Goal: Browse casually: Explore the website without a specific task or goal

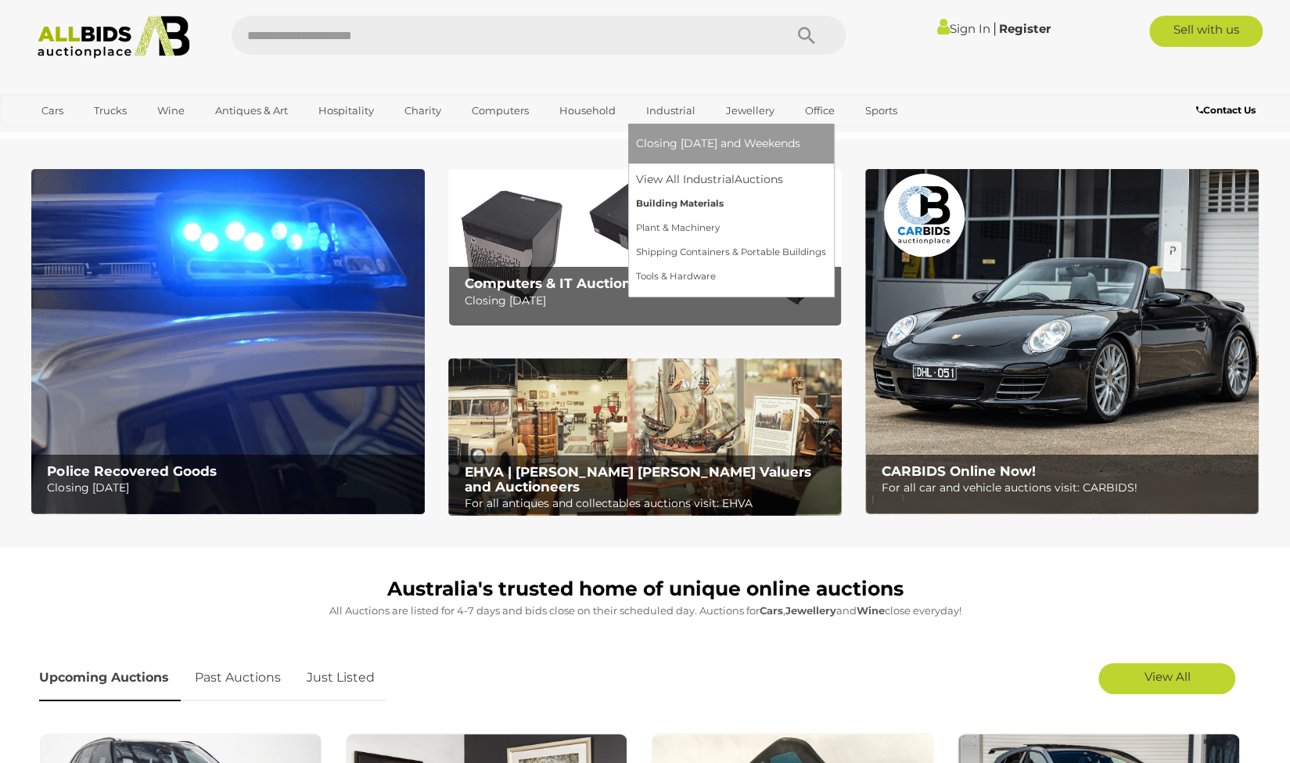
click at [660, 200] on link "Building Materials" at bounding box center [731, 204] width 190 height 24
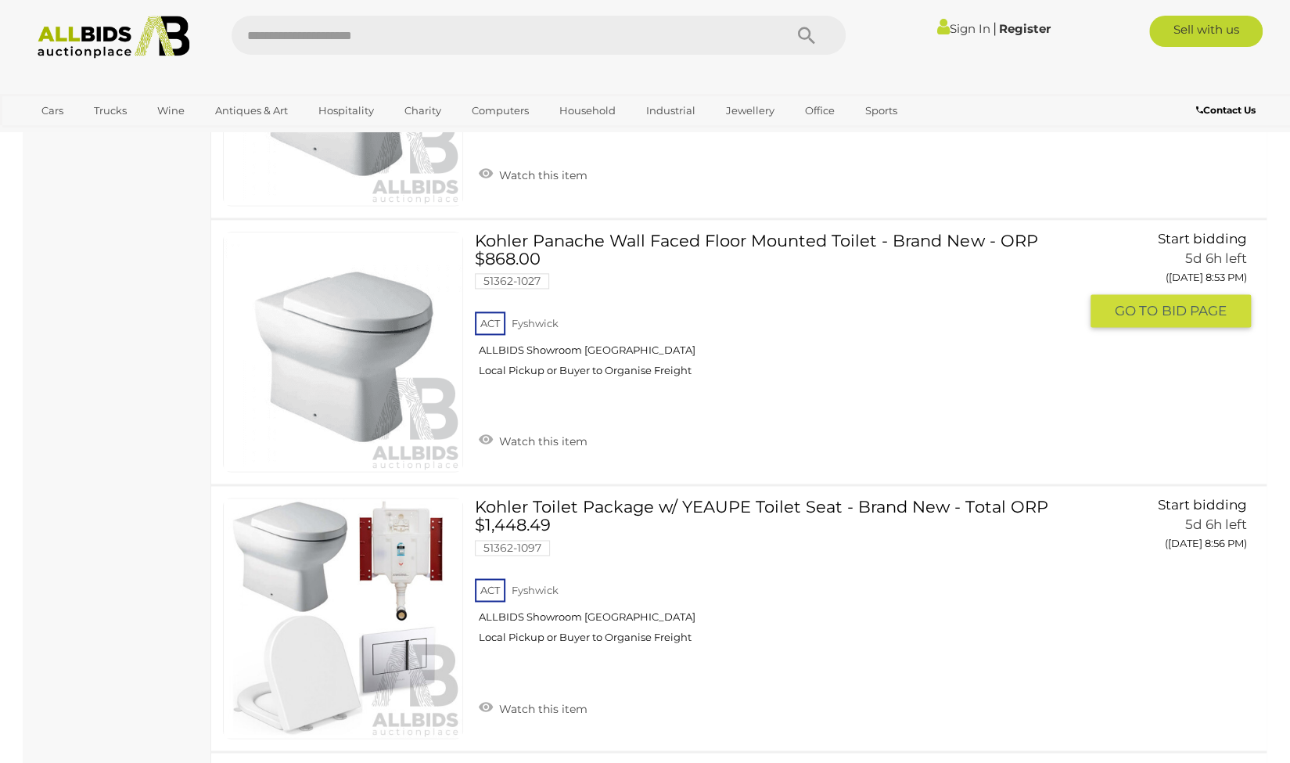
scroll to position [5133, 0]
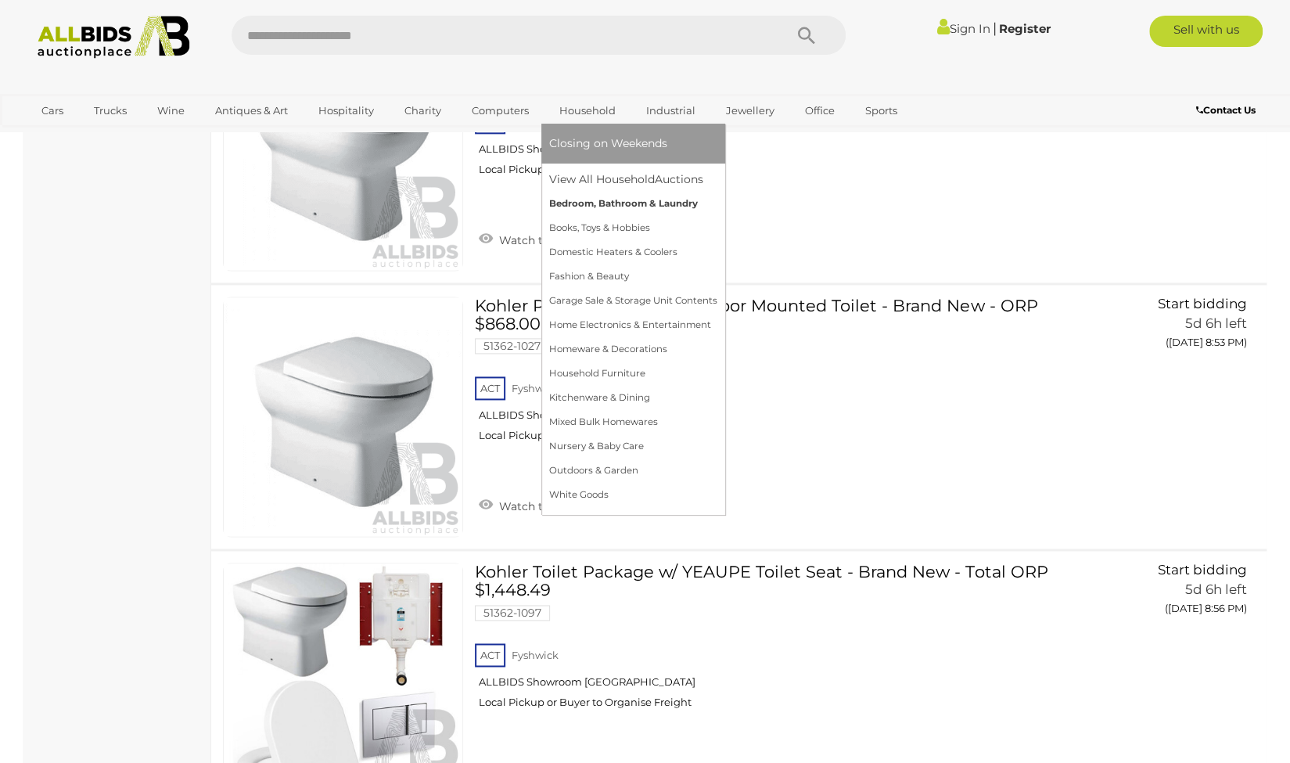
click at [592, 195] on link "Bedroom, Bathroom & Laundry" at bounding box center [633, 204] width 168 height 24
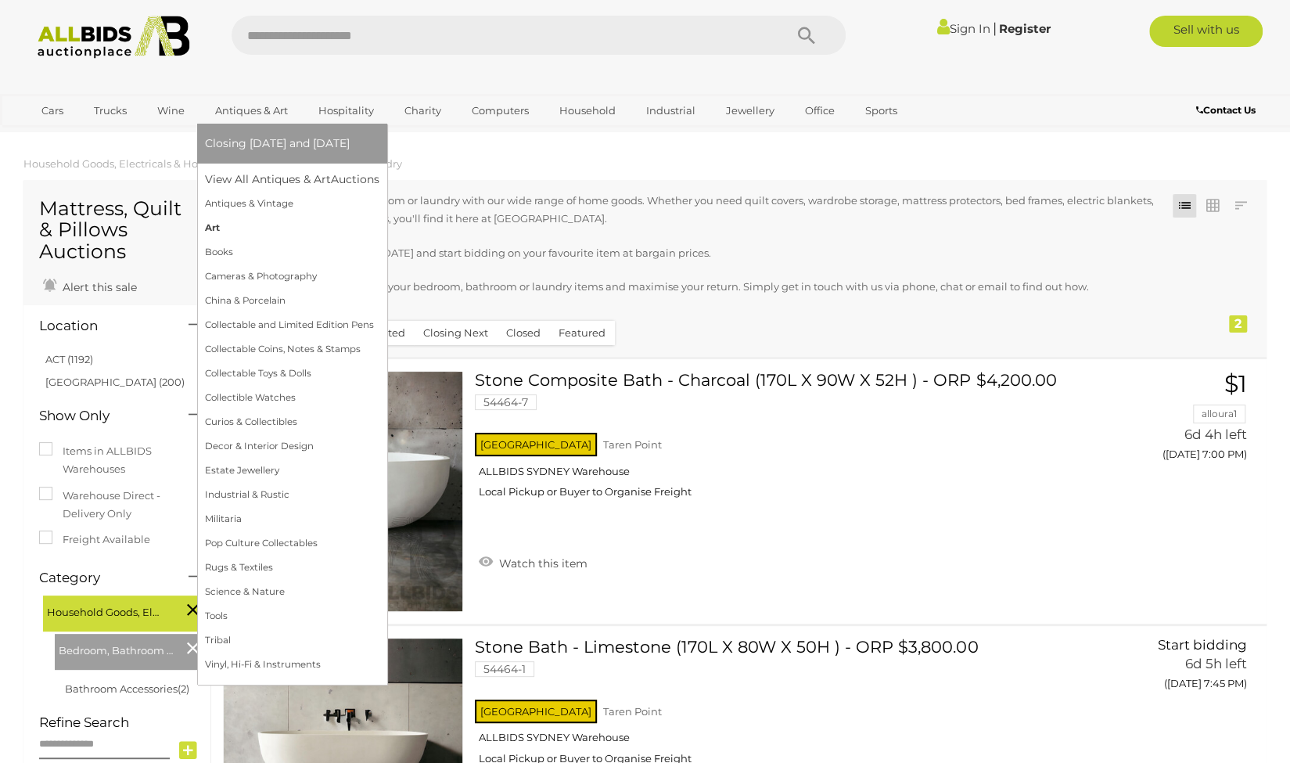
click at [216, 228] on link "Art" at bounding box center [292, 228] width 174 height 24
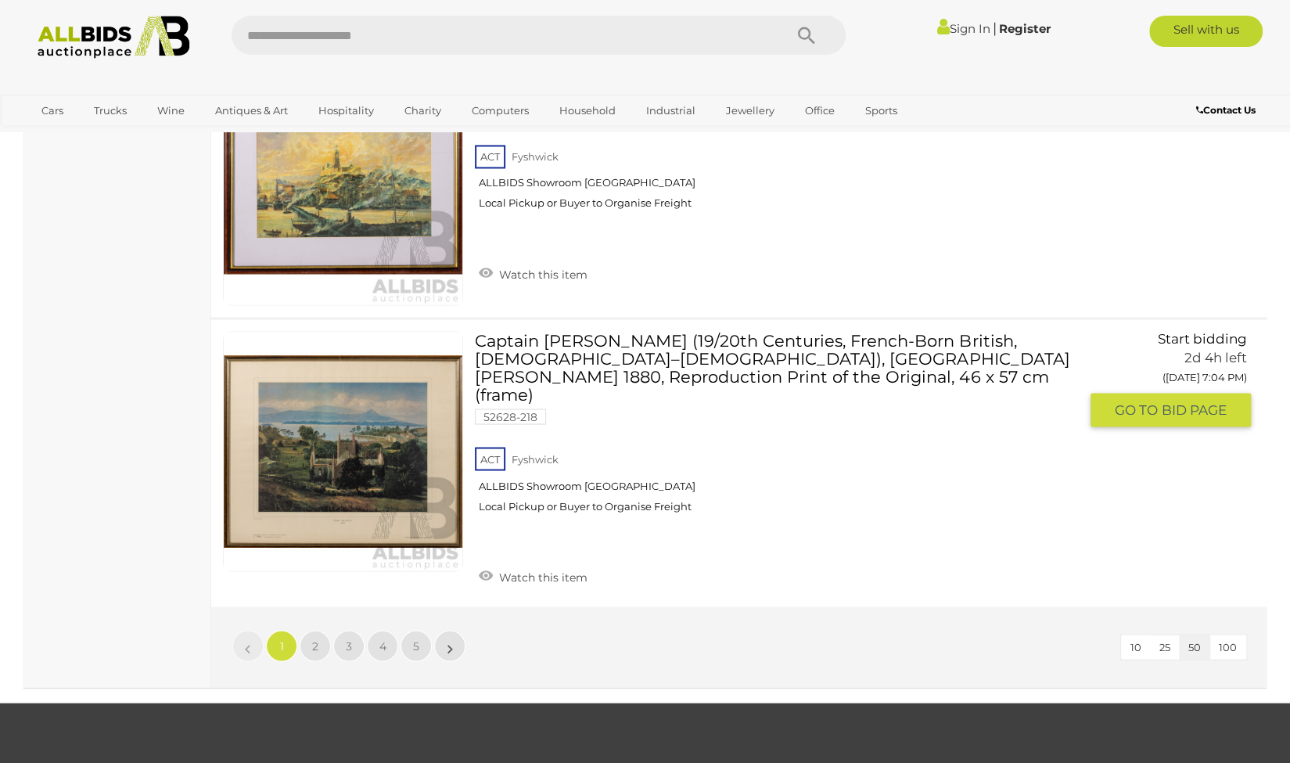
scroll to position [13396, 0]
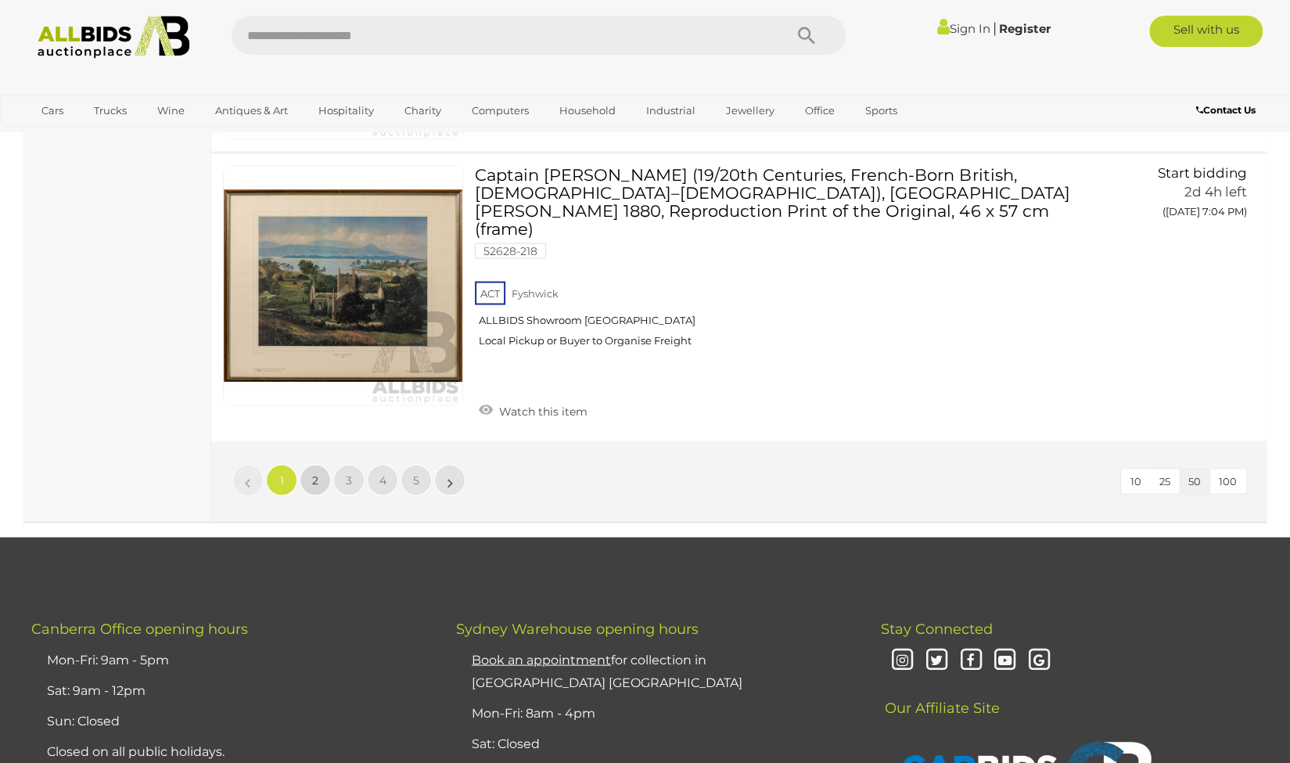
click at [314, 473] on span "2" at bounding box center [315, 480] width 6 height 14
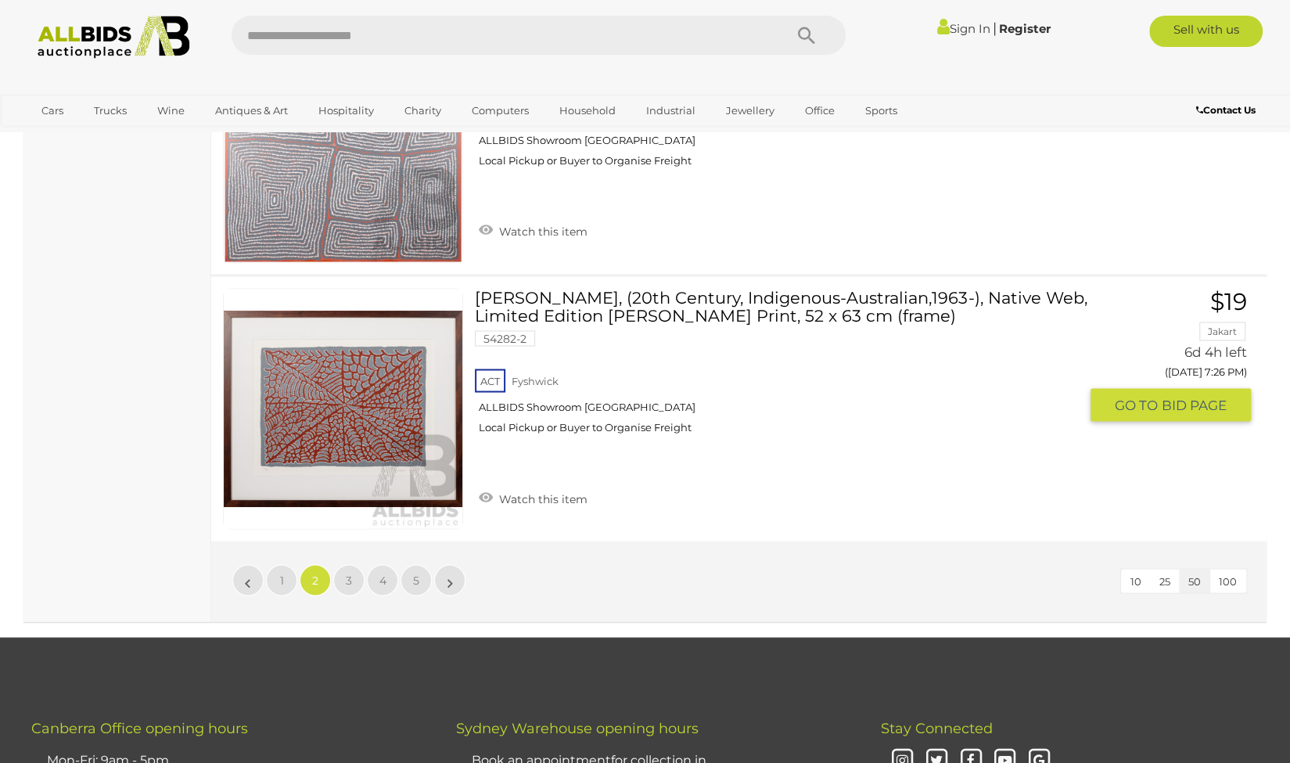
scroll to position [13280, 0]
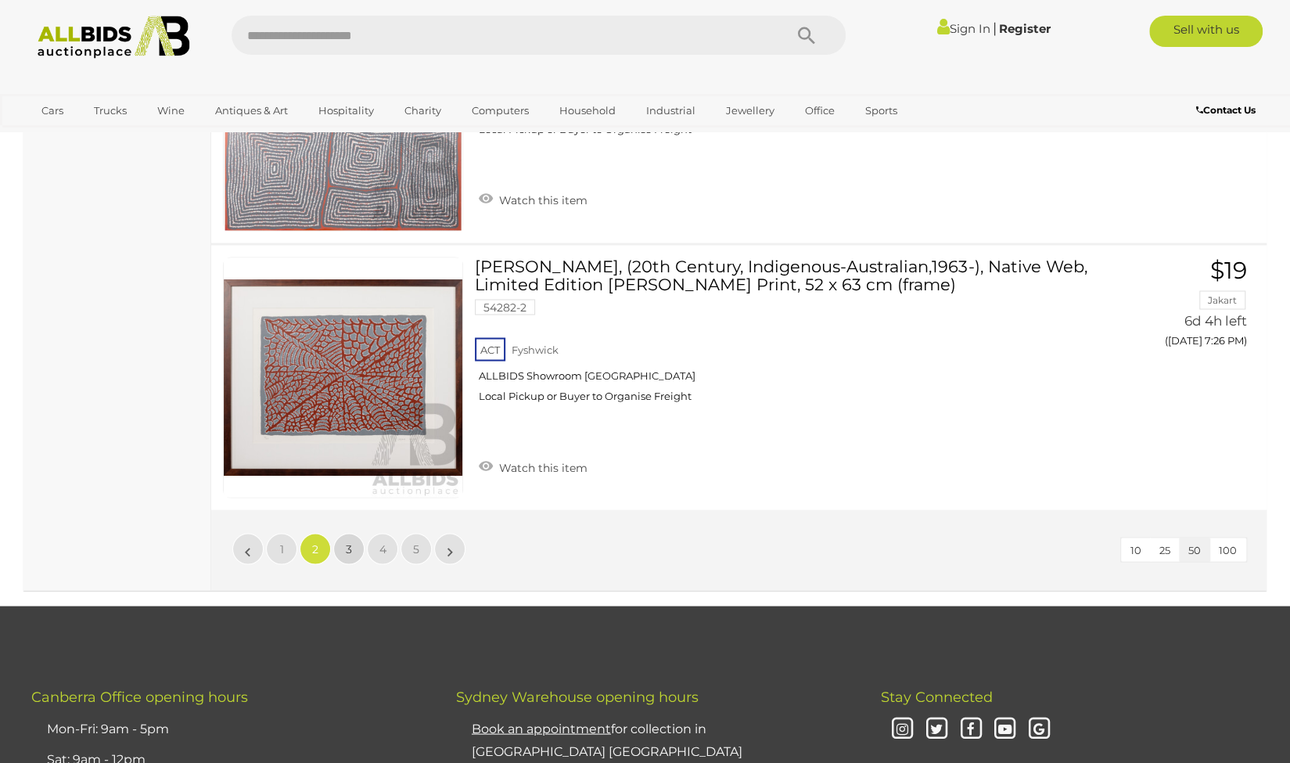
click at [350, 541] on span "3" at bounding box center [349, 548] width 6 height 14
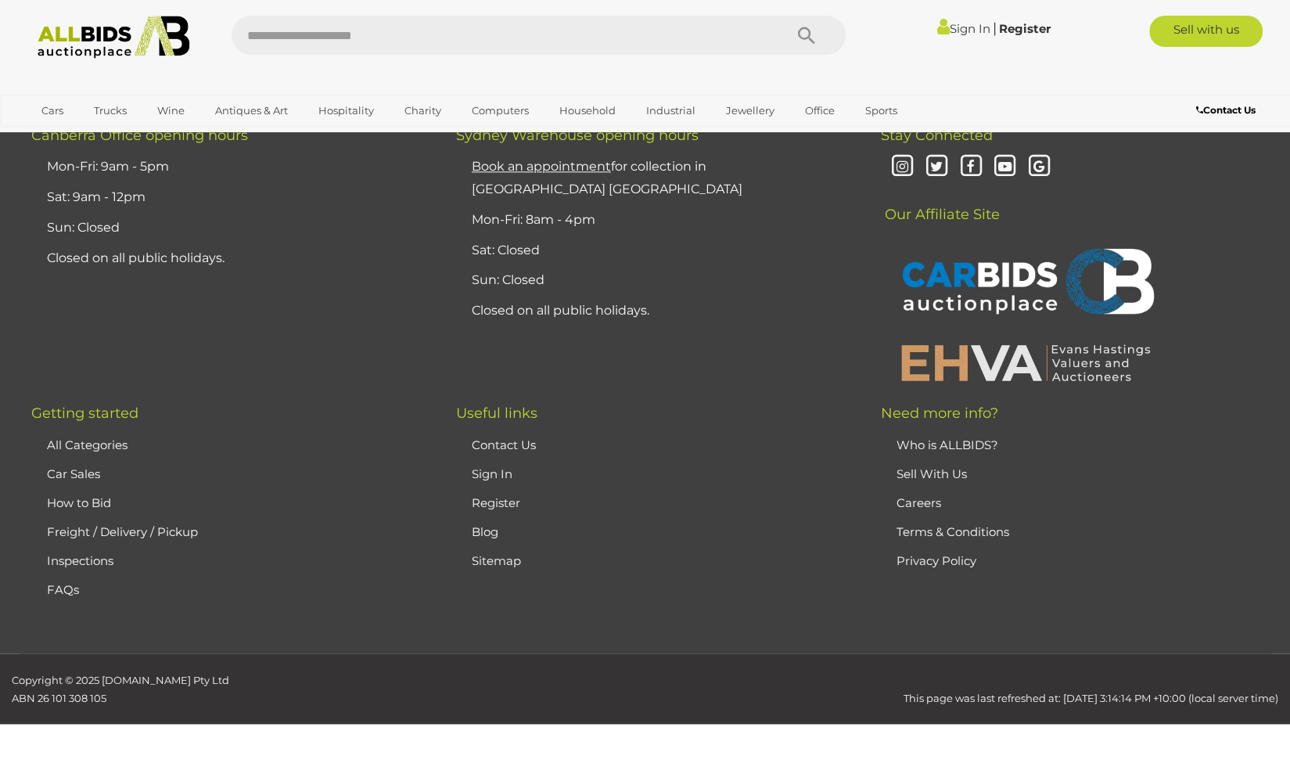
scroll to position [166, 0]
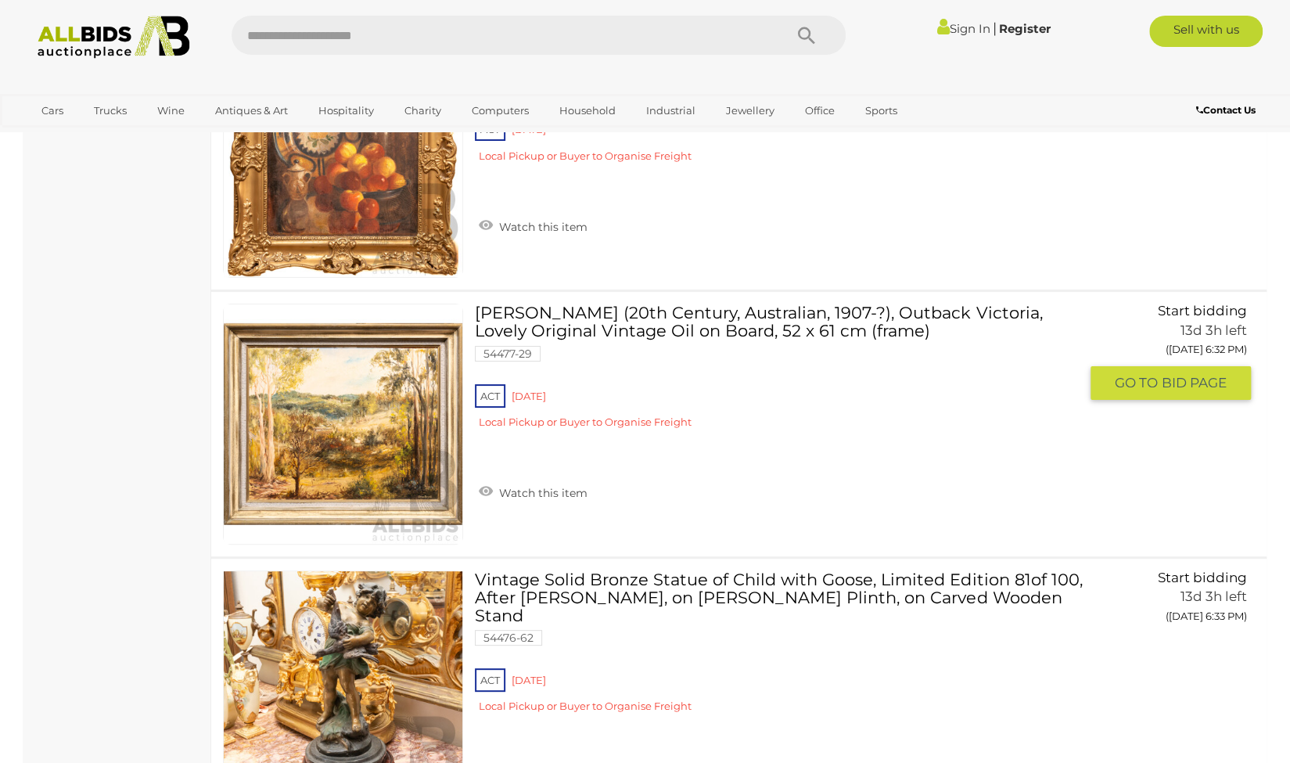
scroll to position [11559, 0]
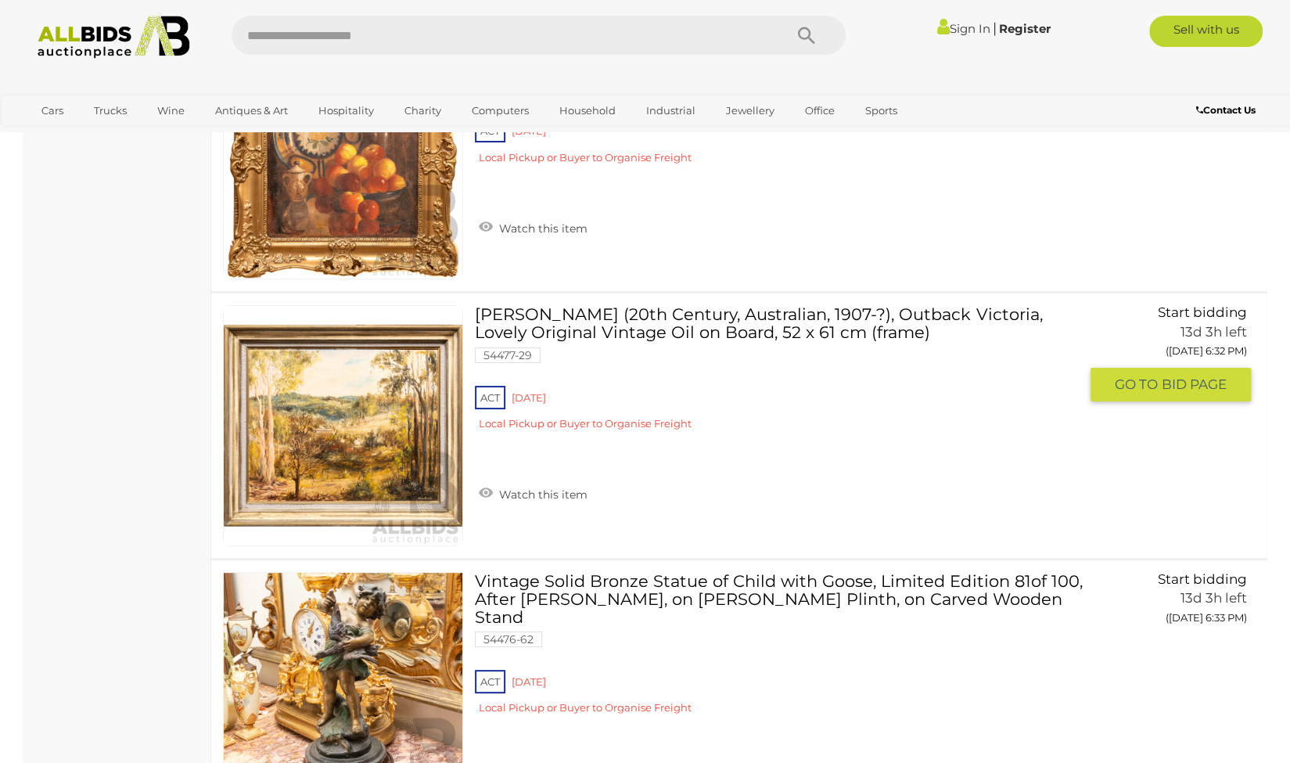
click at [358, 423] on img at bounding box center [343, 425] width 239 height 239
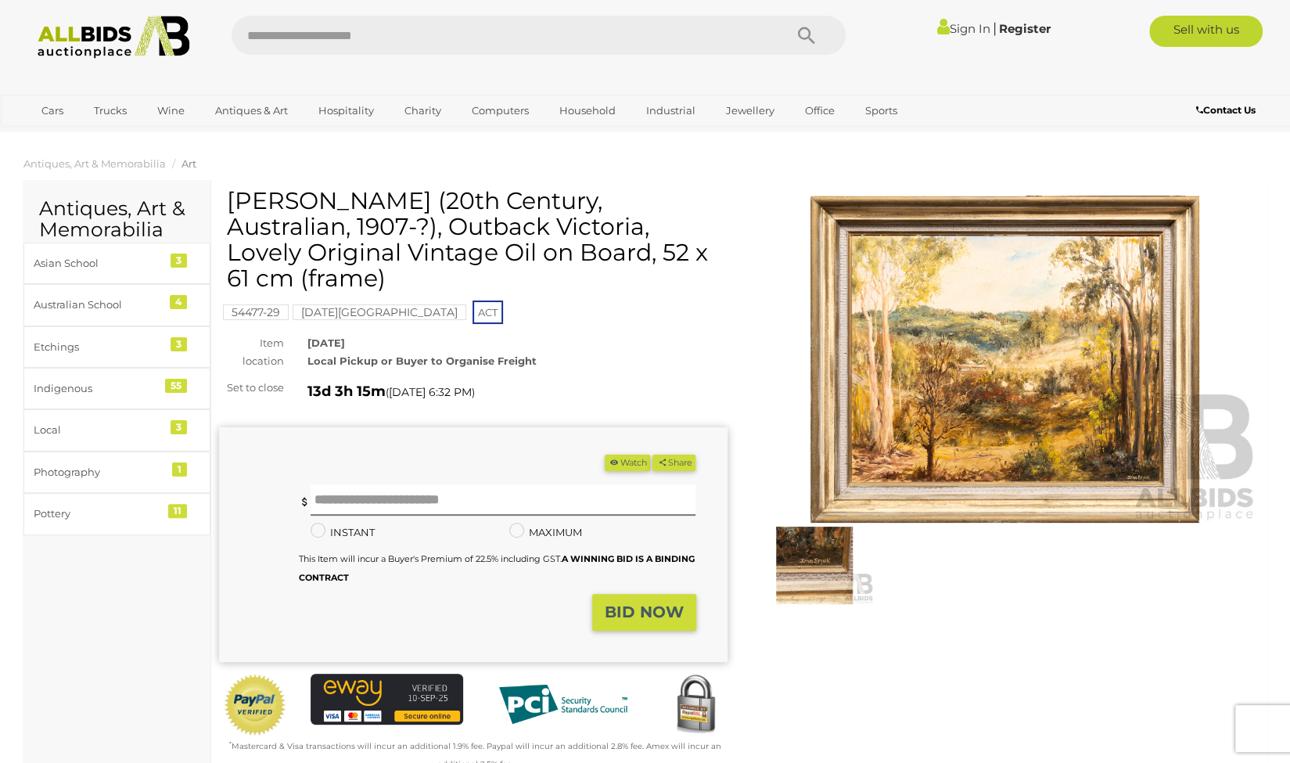
click at [1005, 378] on img at bounding box center [1005, 360] width 509 height 328
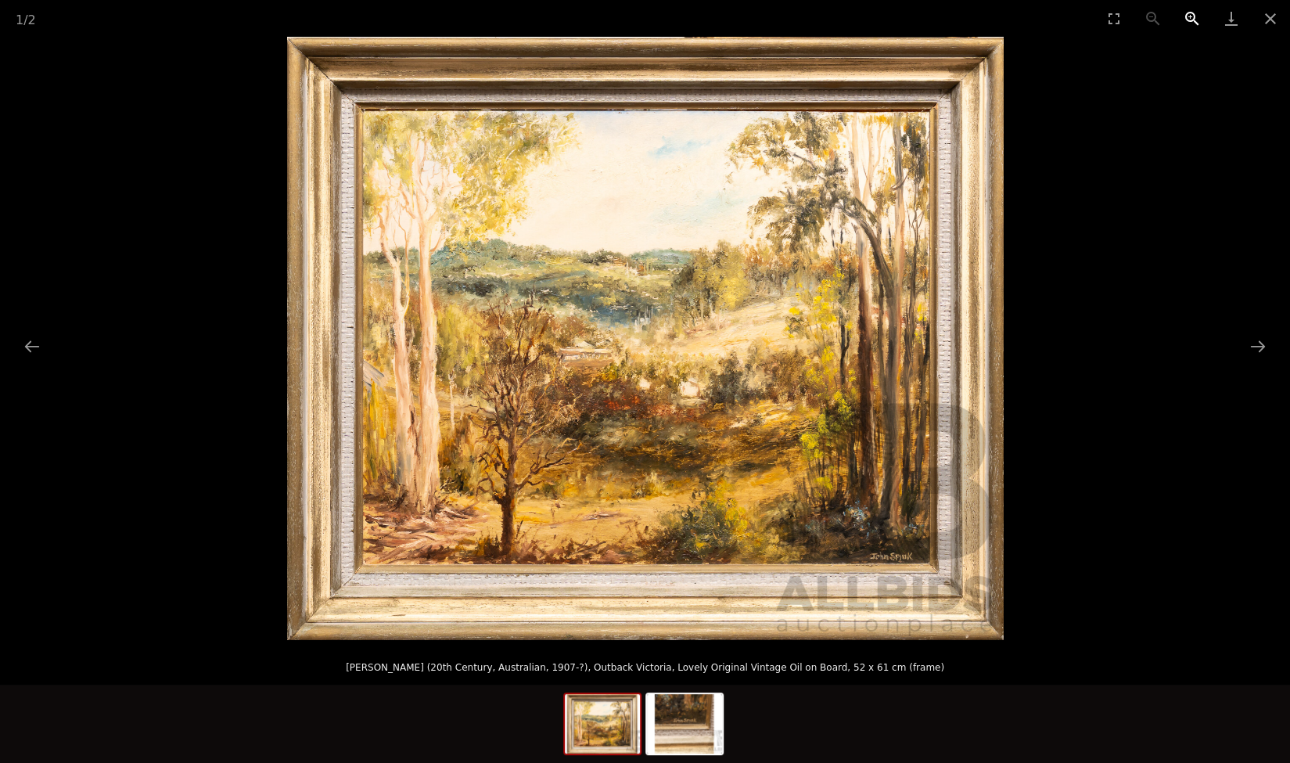
click at [1192, 20] on button "Zoom in" at bounding box center [1192, 18] width 39 height 37
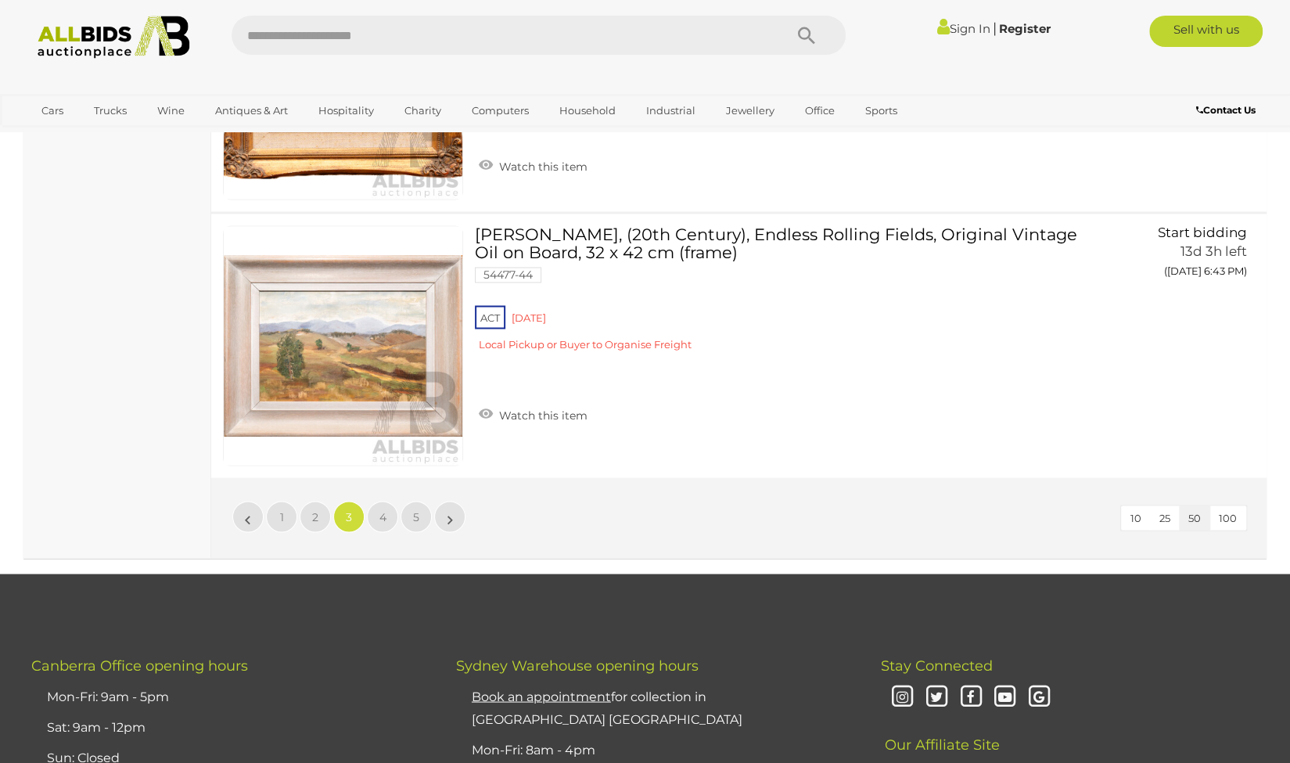
scroll to position [13247, 0]
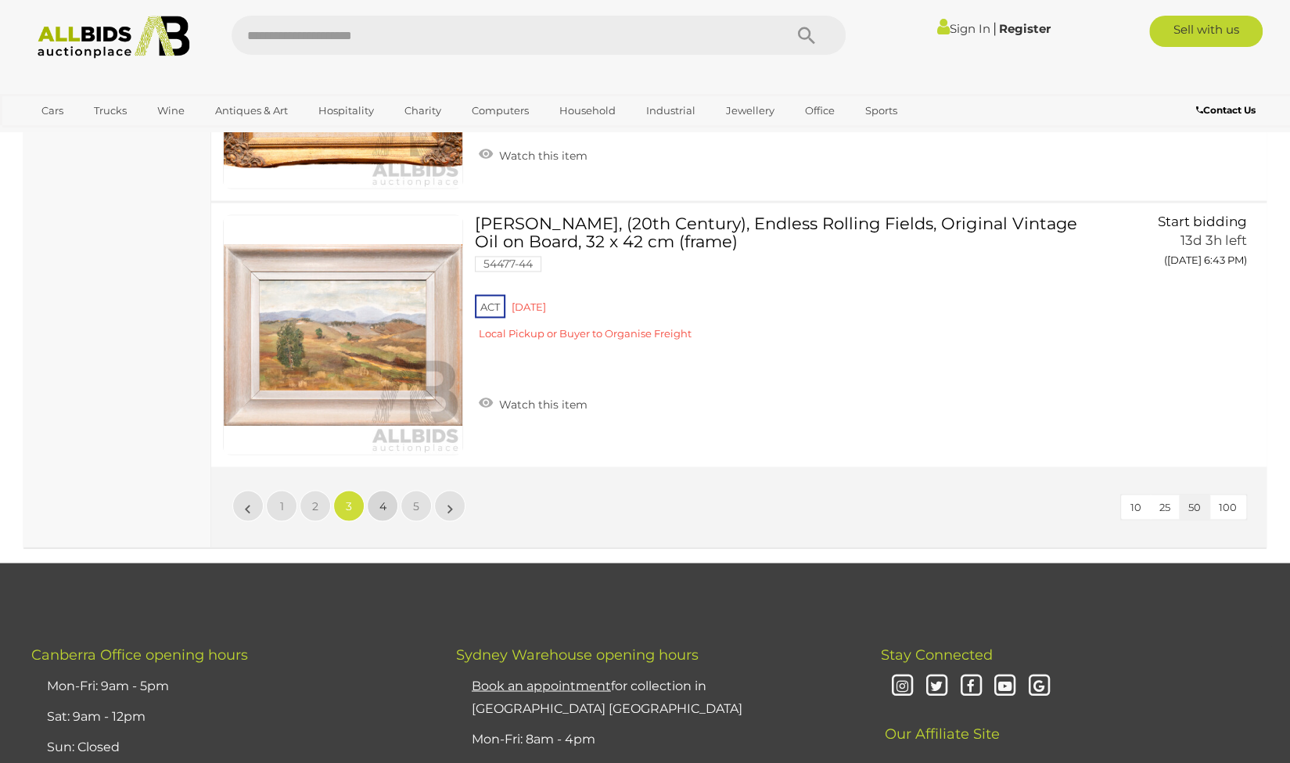
click at [388, 490] on link "4" at bounding box center [382, 505] width 31 height 31
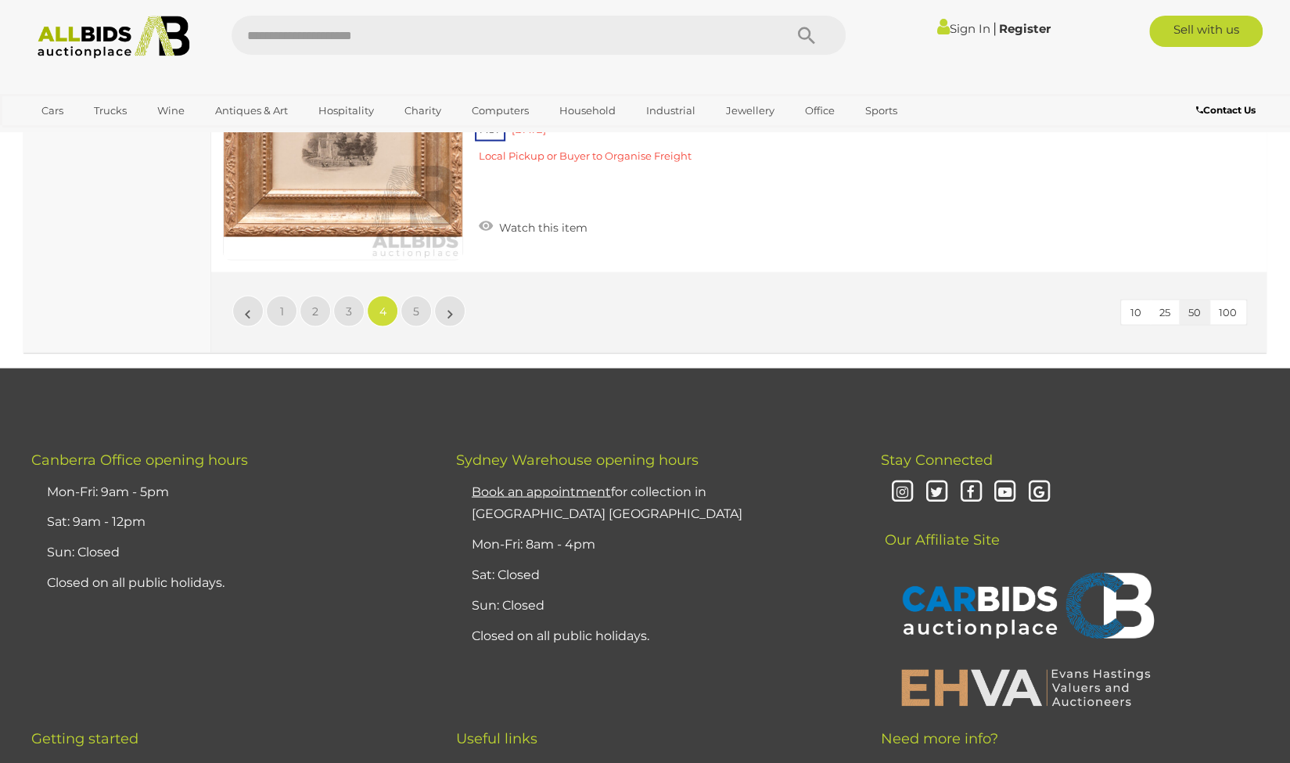
scroll to position [13374, 0]
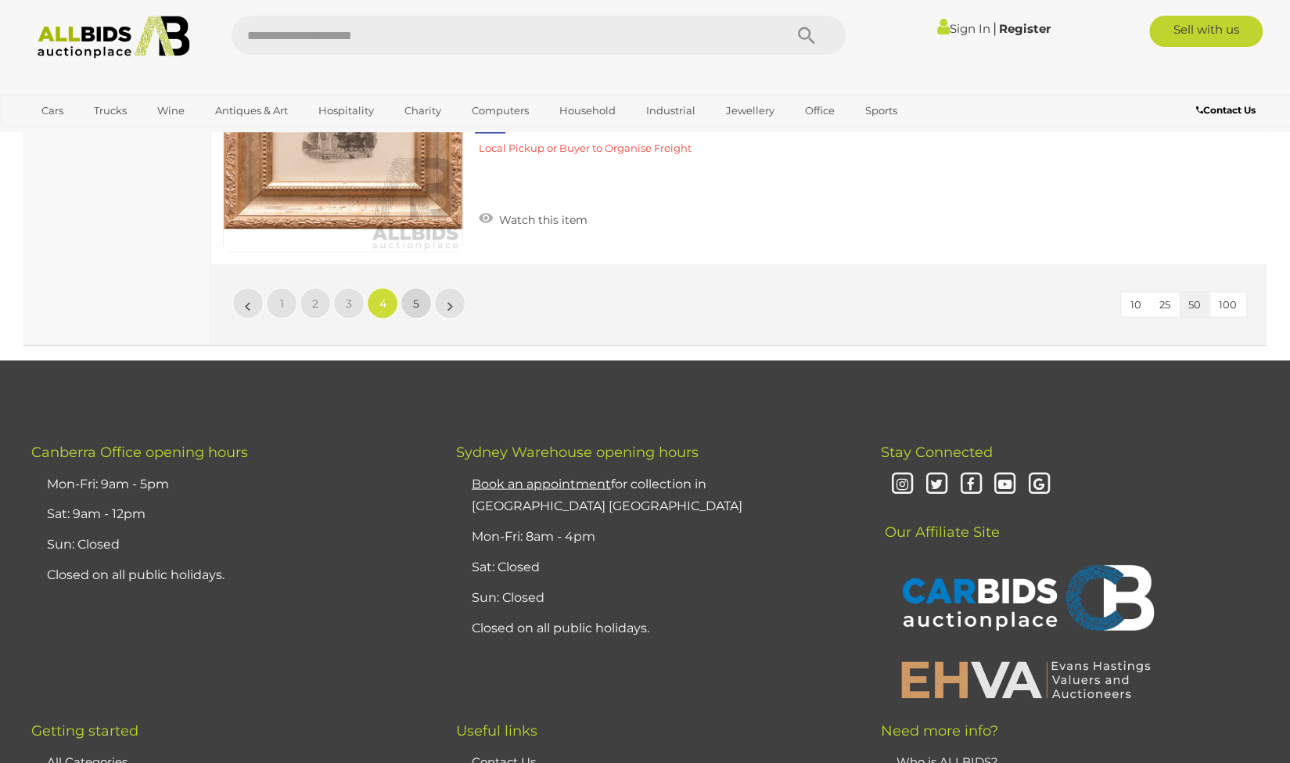
click at [416, 296] on span "5" at bounding box center [416, 303] width 6 height 14
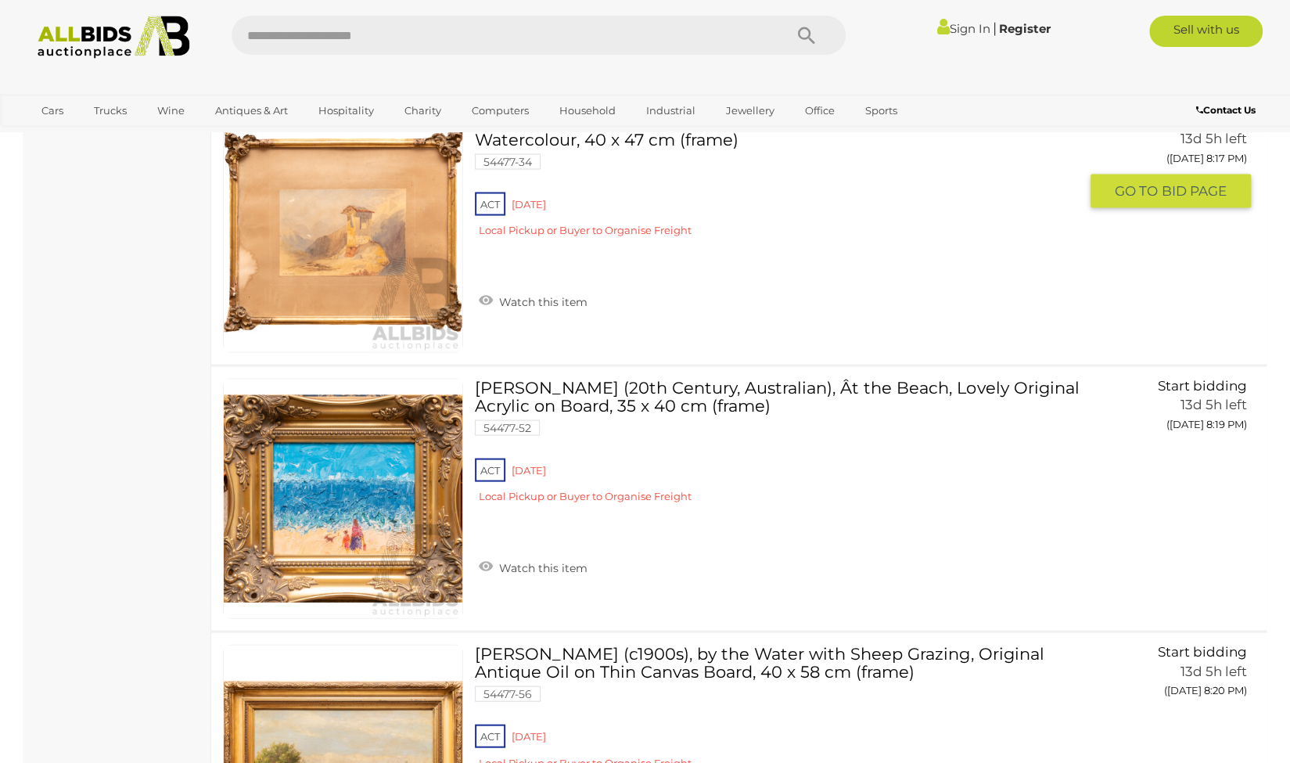
scroll to position [1825, 0]
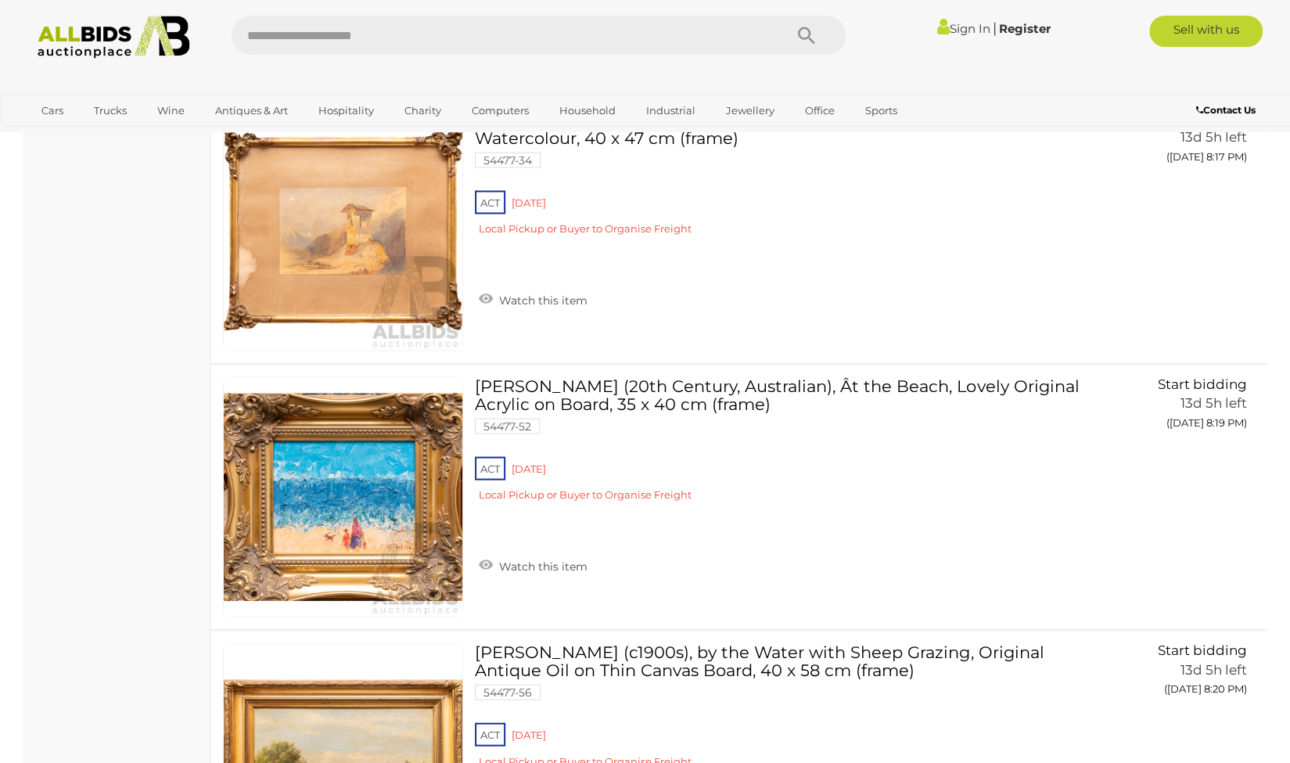
scroll to position [166, 0]
